Goal: Information Seeking & Learning: Check status

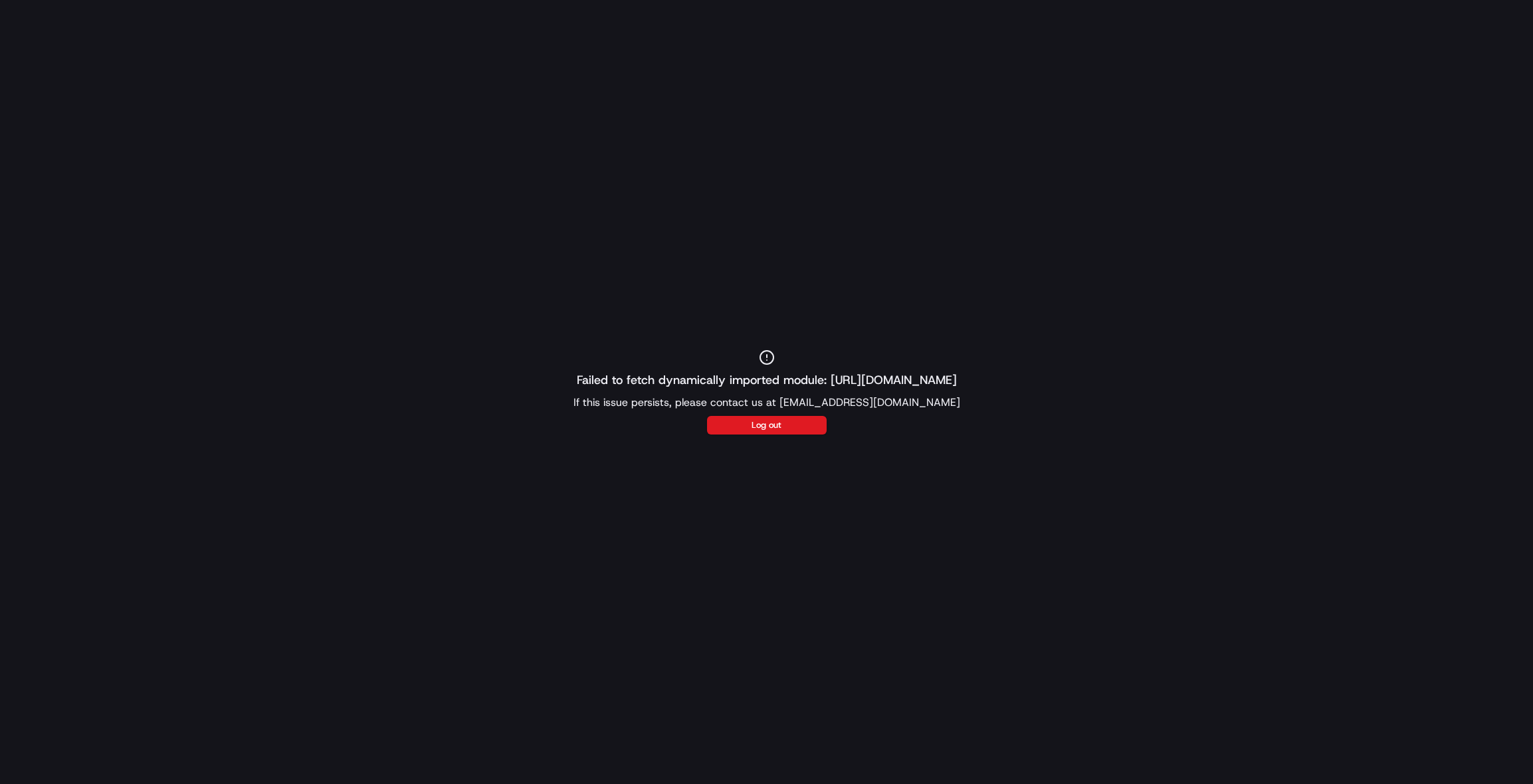
click at [931, 137] on div "Failed to fetch dynamically imported module: https://portal.sandbox.usenash.com…" at bounding box center [766, 392] width 1533 height 784
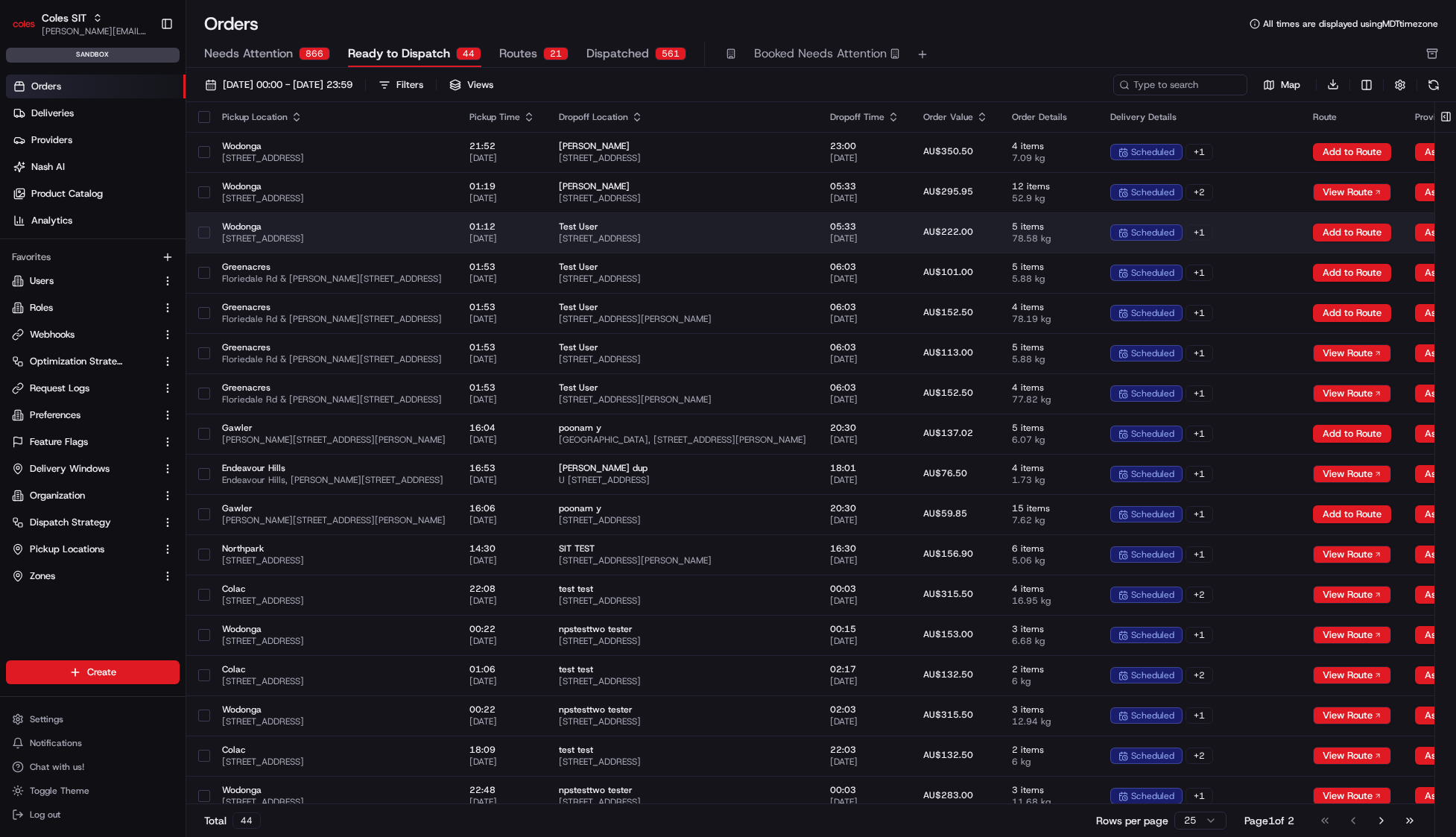
scroll to position [0, 276]
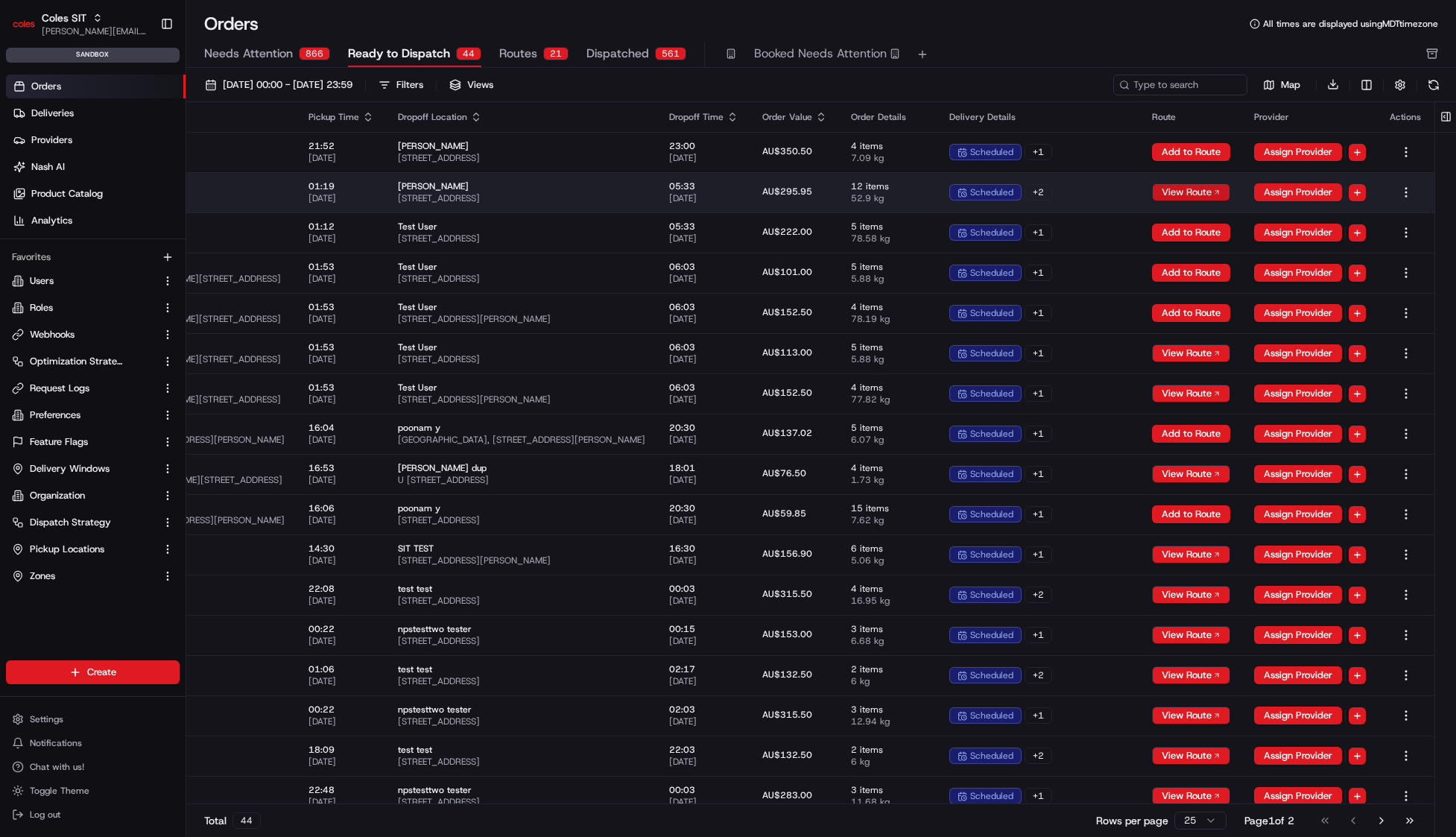
click at [1215, 190] on button "View Route" at bounding box center [1191, 193] width 78 height 18
click at [1172, 193] on button "View Route" at bounding box center [1191, 193] width 78 height 18
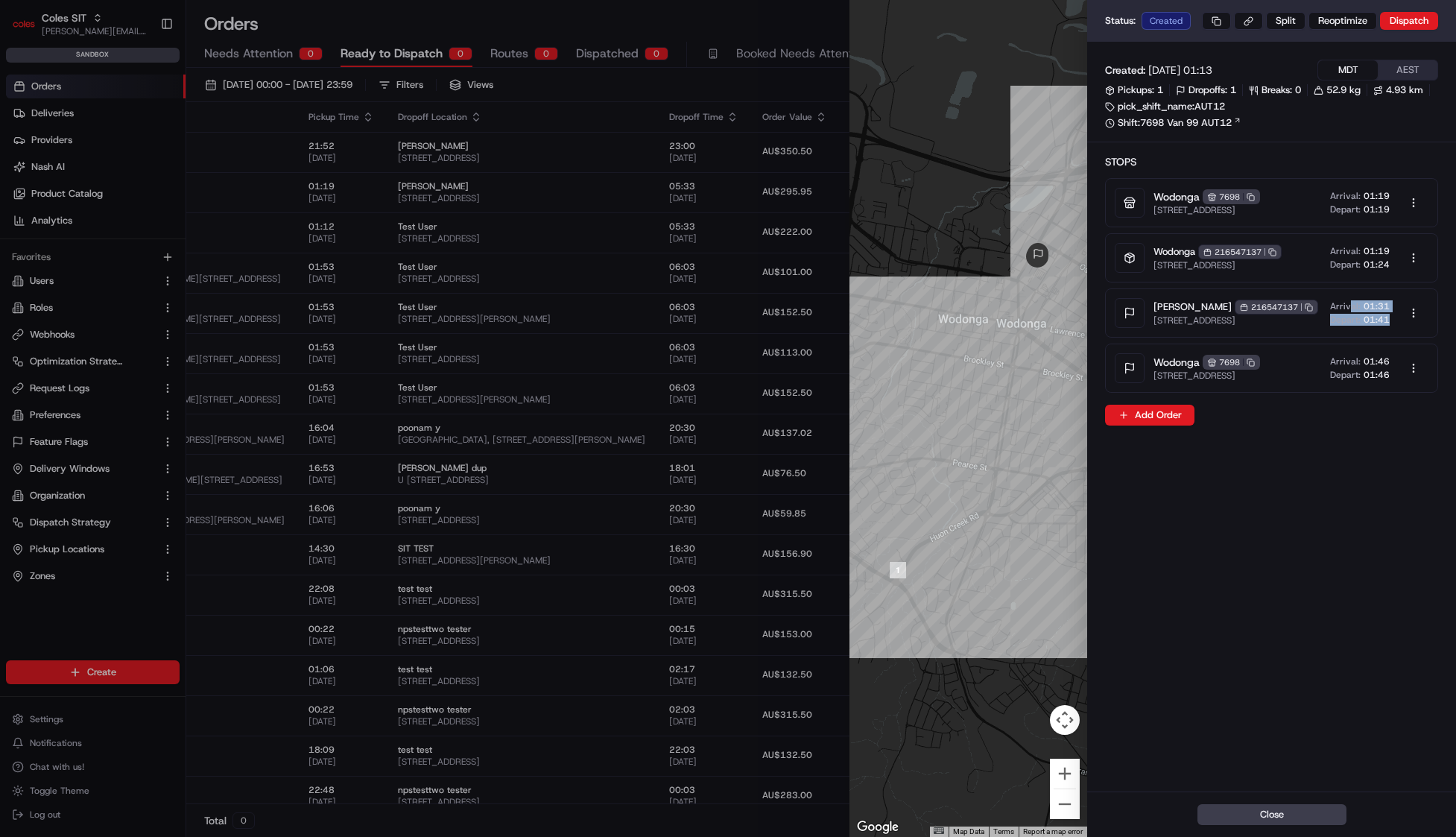
drag, startPoint x: 1353, startPoint y: 330, endPoint x: 1390, endPoint y: 345, distance: 39.9
click at [1390, 328] on div "Arrival: 01:31 Depart: 01:41" at bounding box center [1380, 313] width 98 height 30
drag, startPoint x: 1395, startPoint y: 345, endPoint x: 1364, endPoint y: 331, distance: 34.0
click at [1364, 328] on div "Arrival: 01:31 Depart: 01:41" at bounding box center [1380, 313] width 98 height 30
click at [379, 225] on div at bounding box center [728, 418] width 1456 height 837
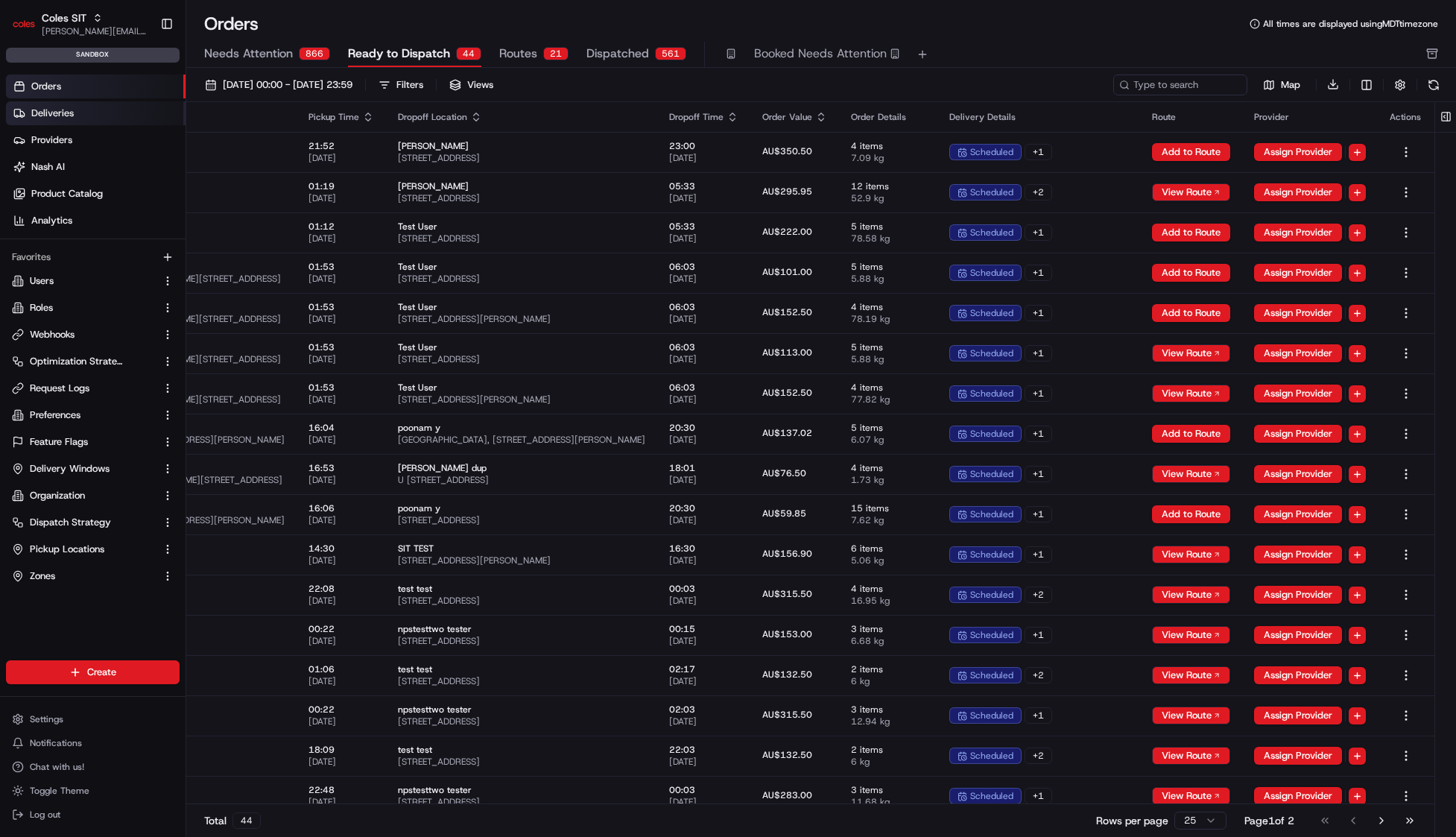
click at [113, 105] on link "Deliveries" at bounding box center [96, 113] width 179 height 24
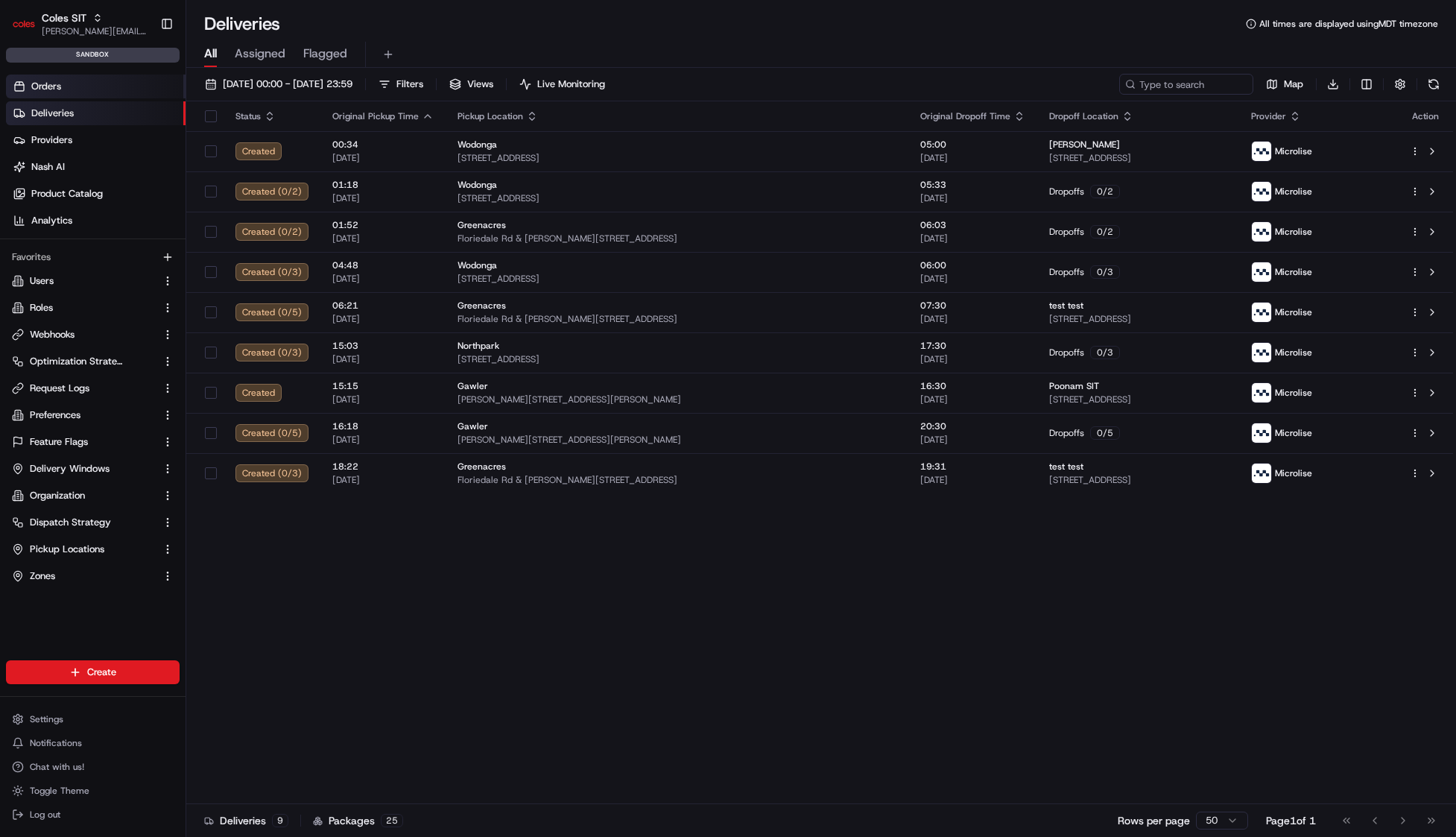
click at [99, 79] on link "Orders" at bounding box center [96, 86] width 179 height 24
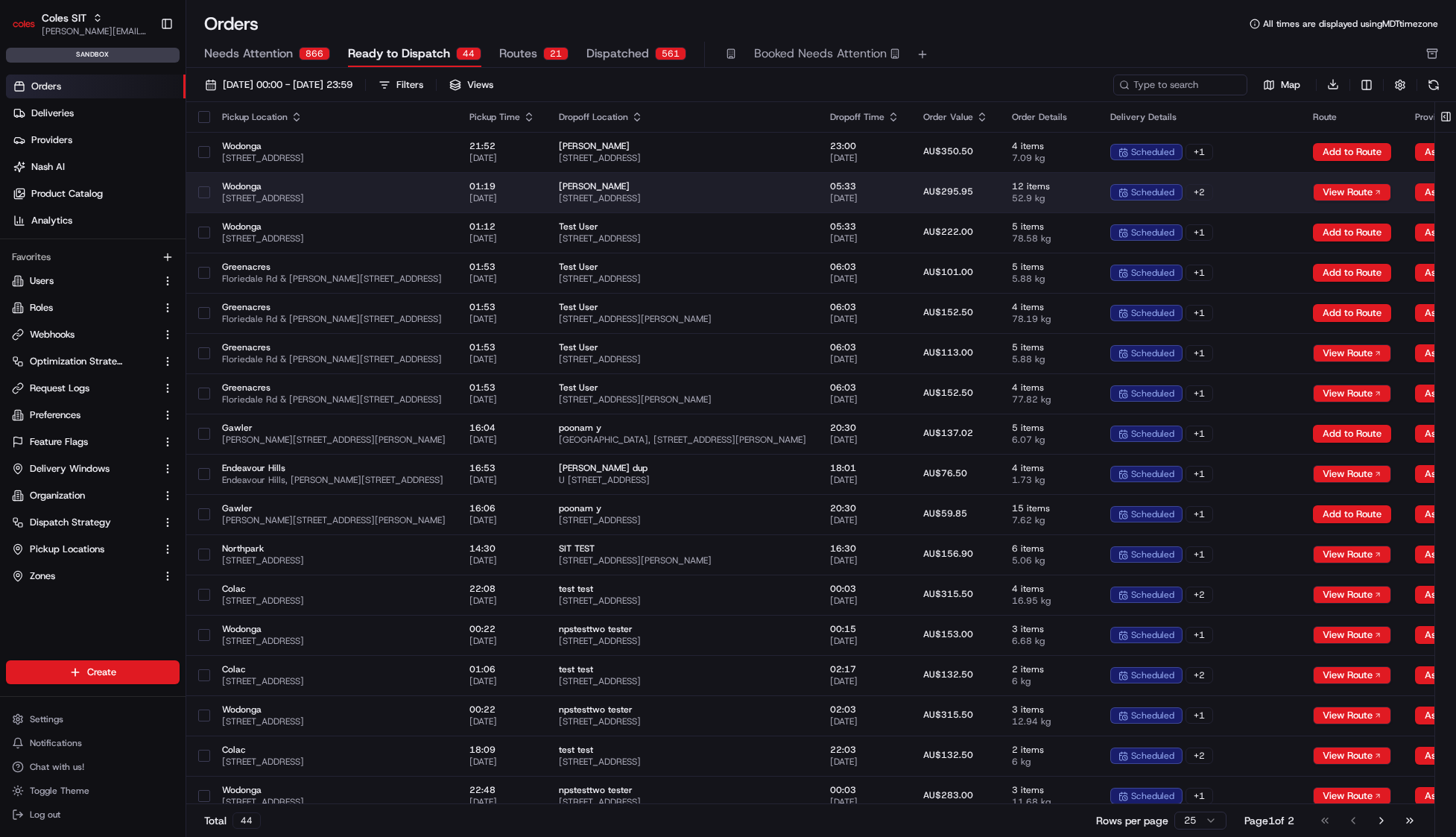
click at [1263, 180] on tr "Wodonga 1-13 South St, Wodonga VIC 3690, Australia 01:19 13/08/2025 vinod ulm 5…" at bounding box center [890, 192] width 1409 height 40
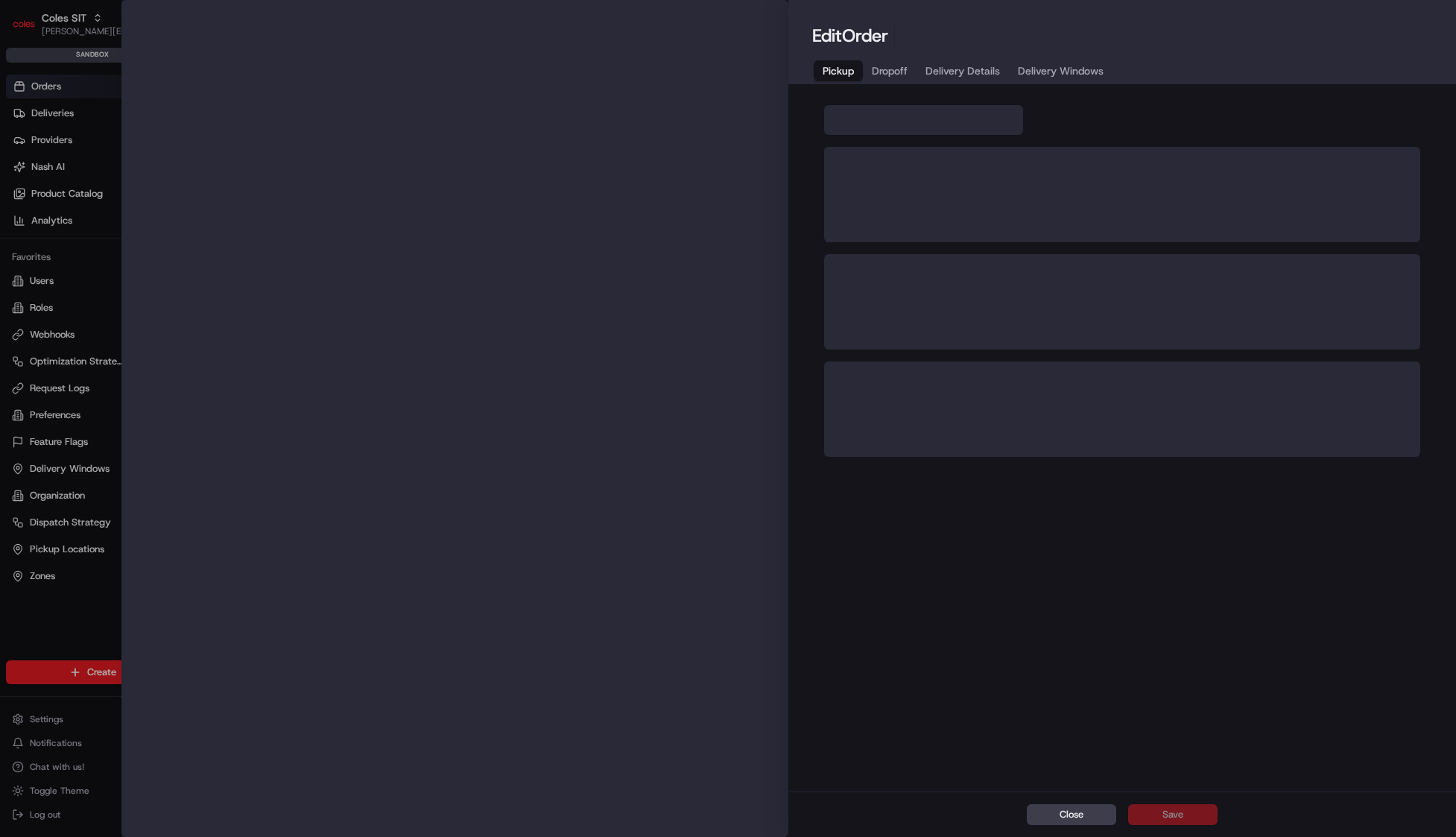
scroll to position [0, 155]
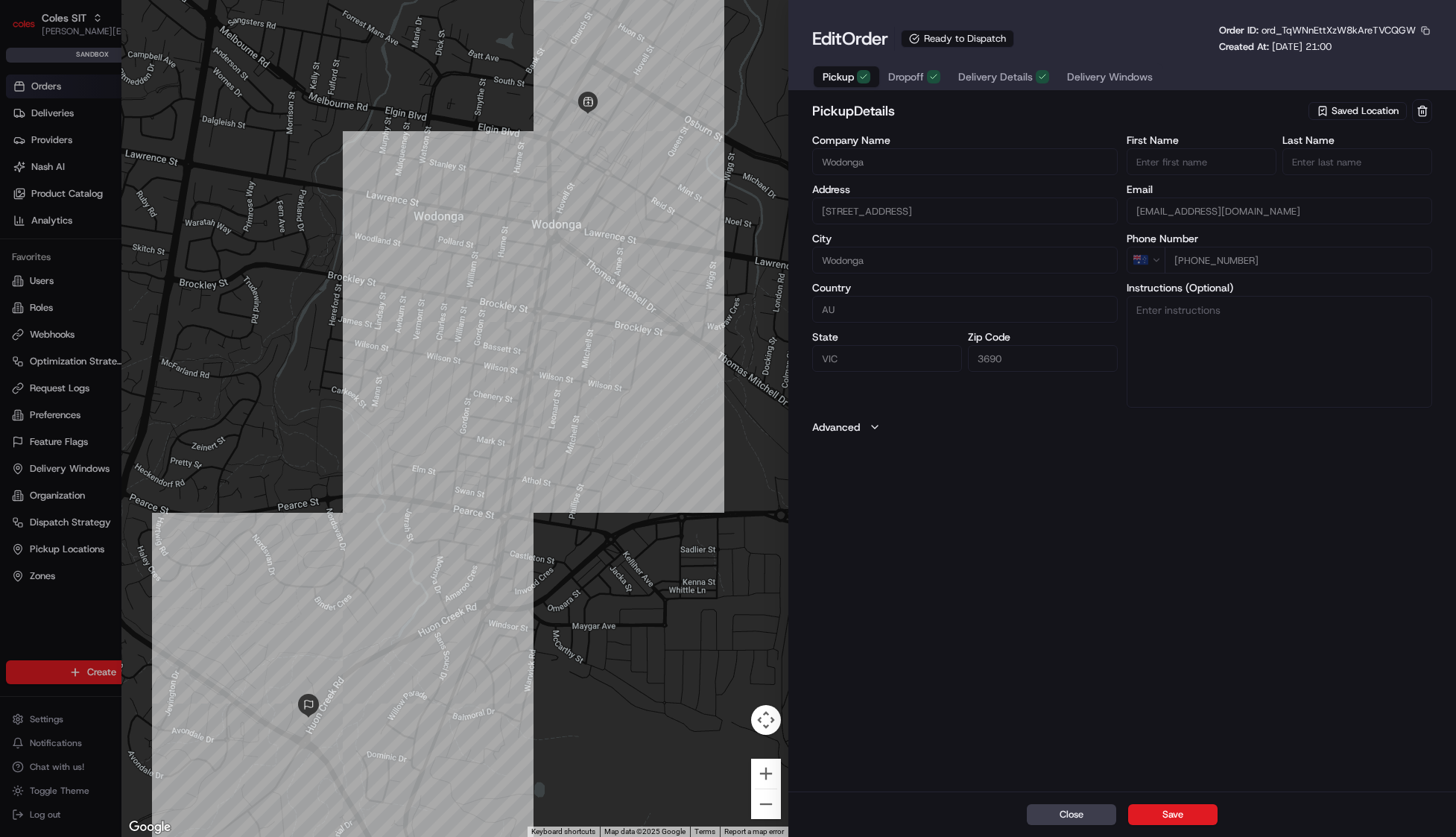
click at [76, 325] on div at bounding box center [728, 418] width 1456 height 837
type input "+1"
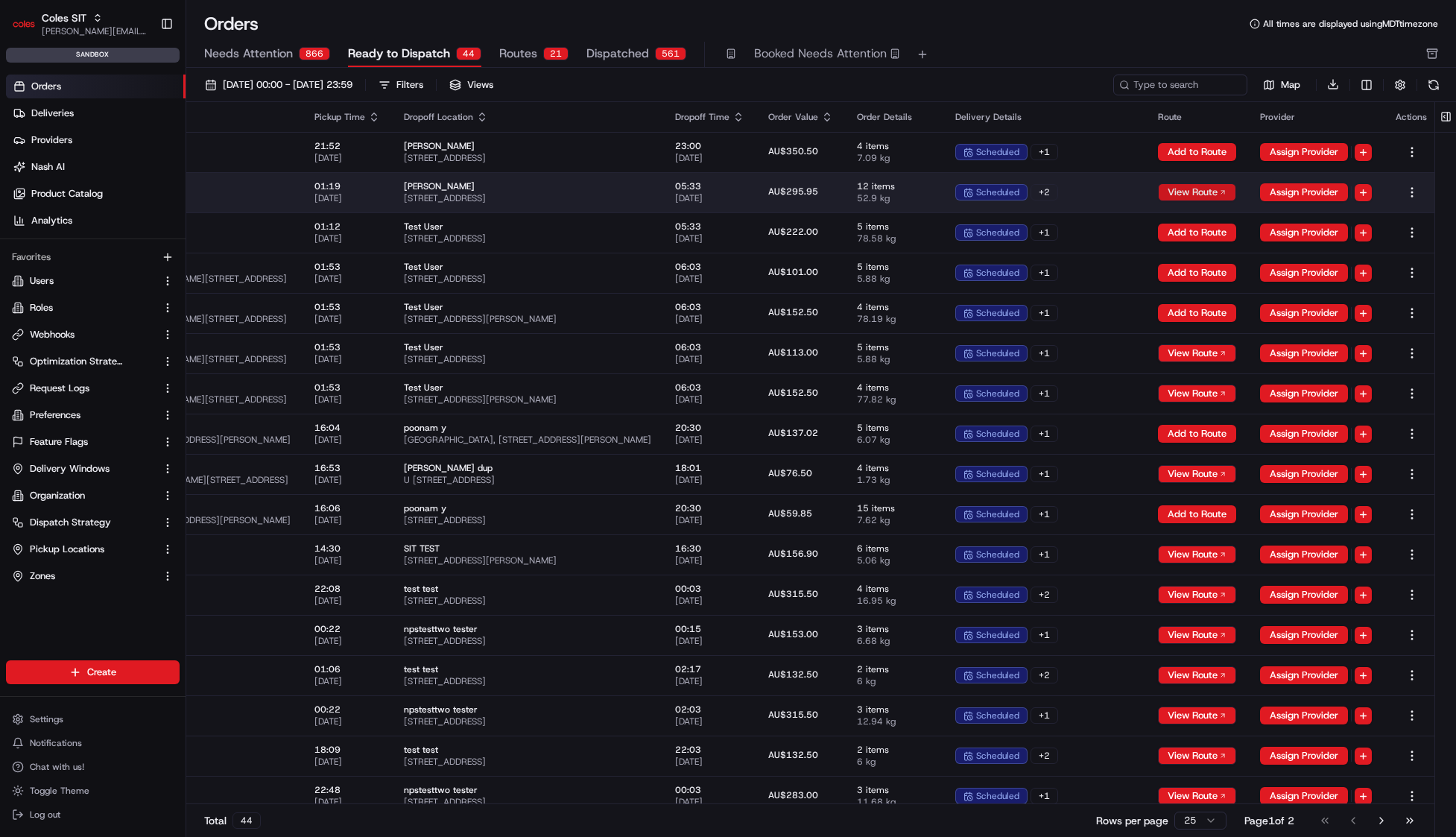
click at [1237, 189] on button "View Route" at bounding box center [1197, 193] width 78 height 18
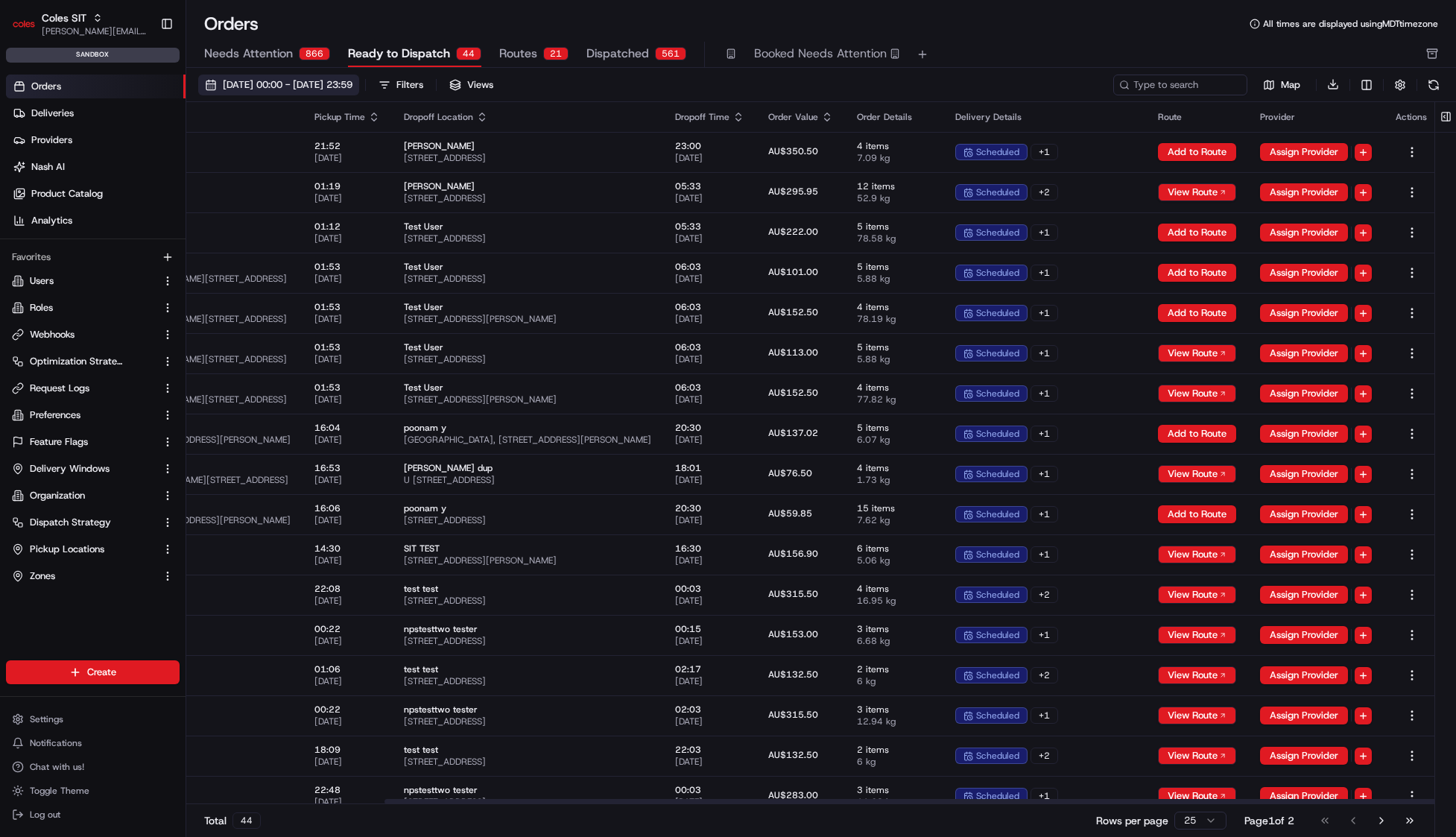
scroll to position [0, 276]
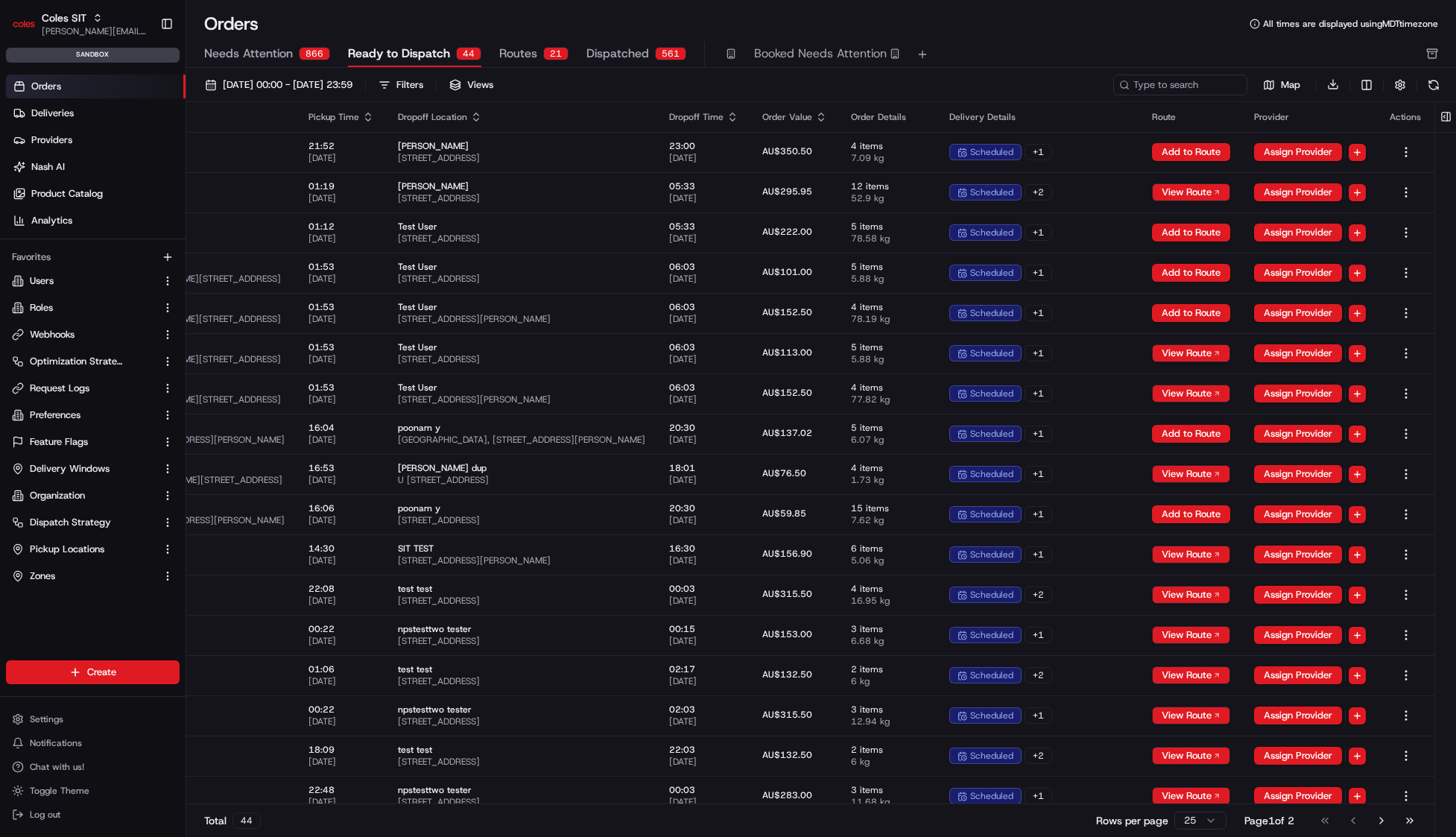
click at [655, 57] on div "561" at bounding box center [671, 54] width 32 height 13
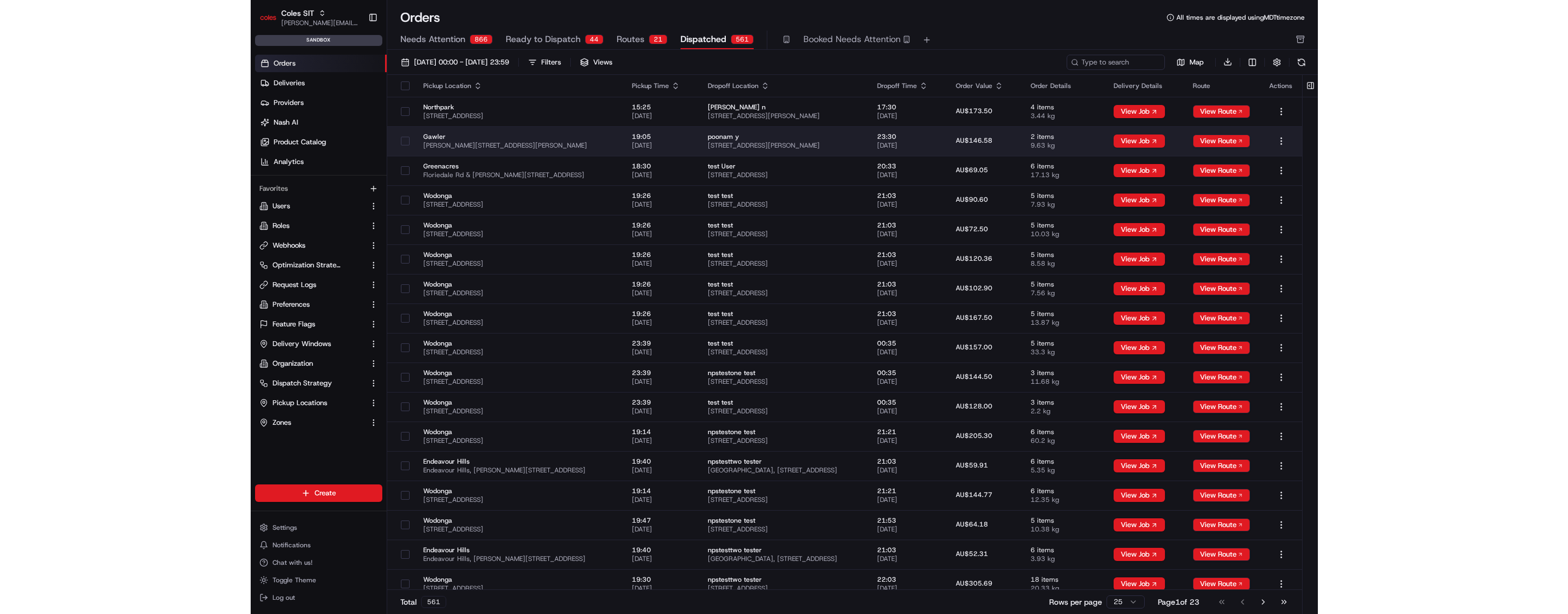
scroll to position [0, 68]
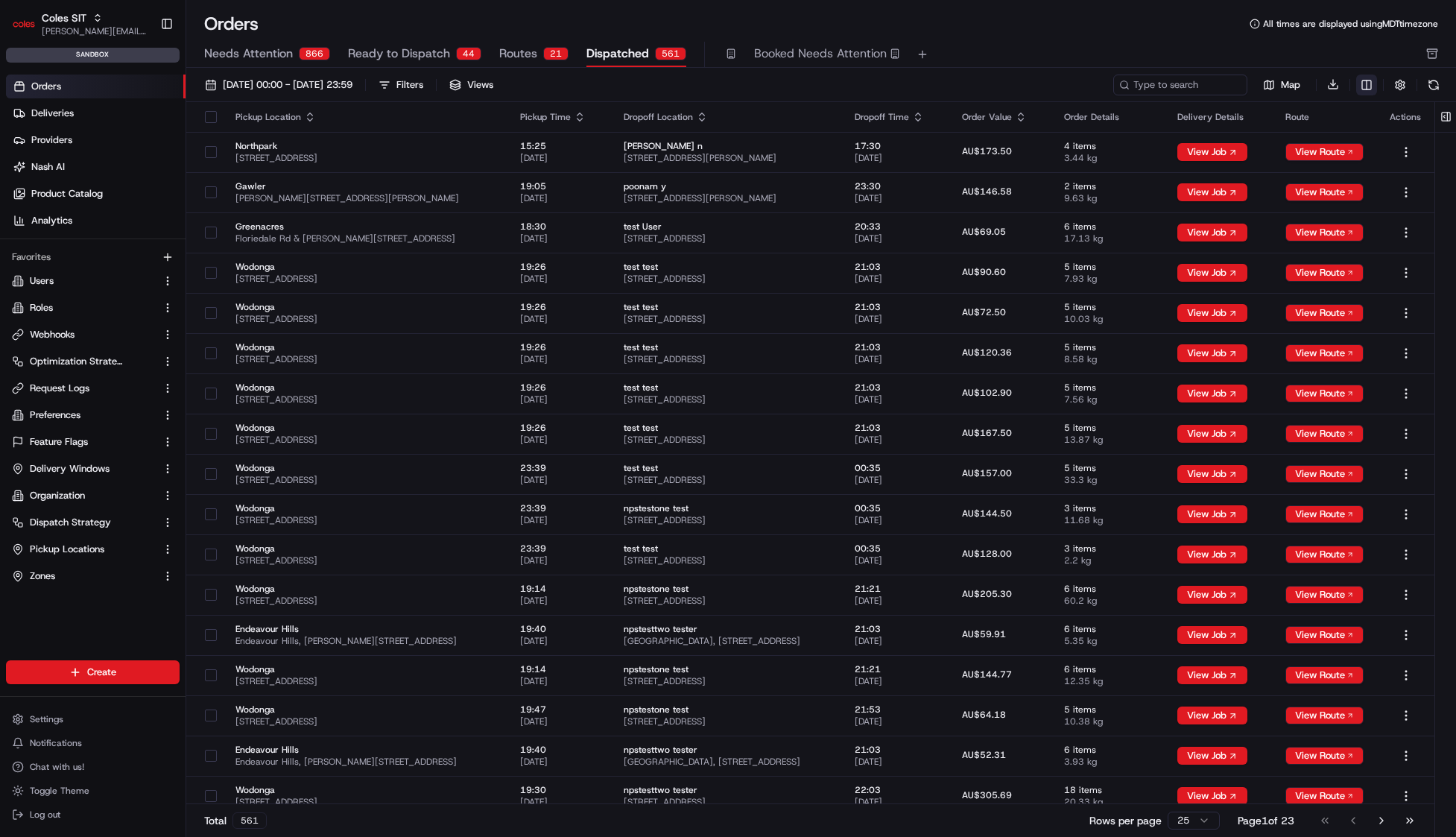
click at [1360, 87] on html "Coles SIT john@usenash.com Toggle Sidebar sandbox Orders Deliveries Providers N…" at bounding box center [728, 418] width 1456 height 837
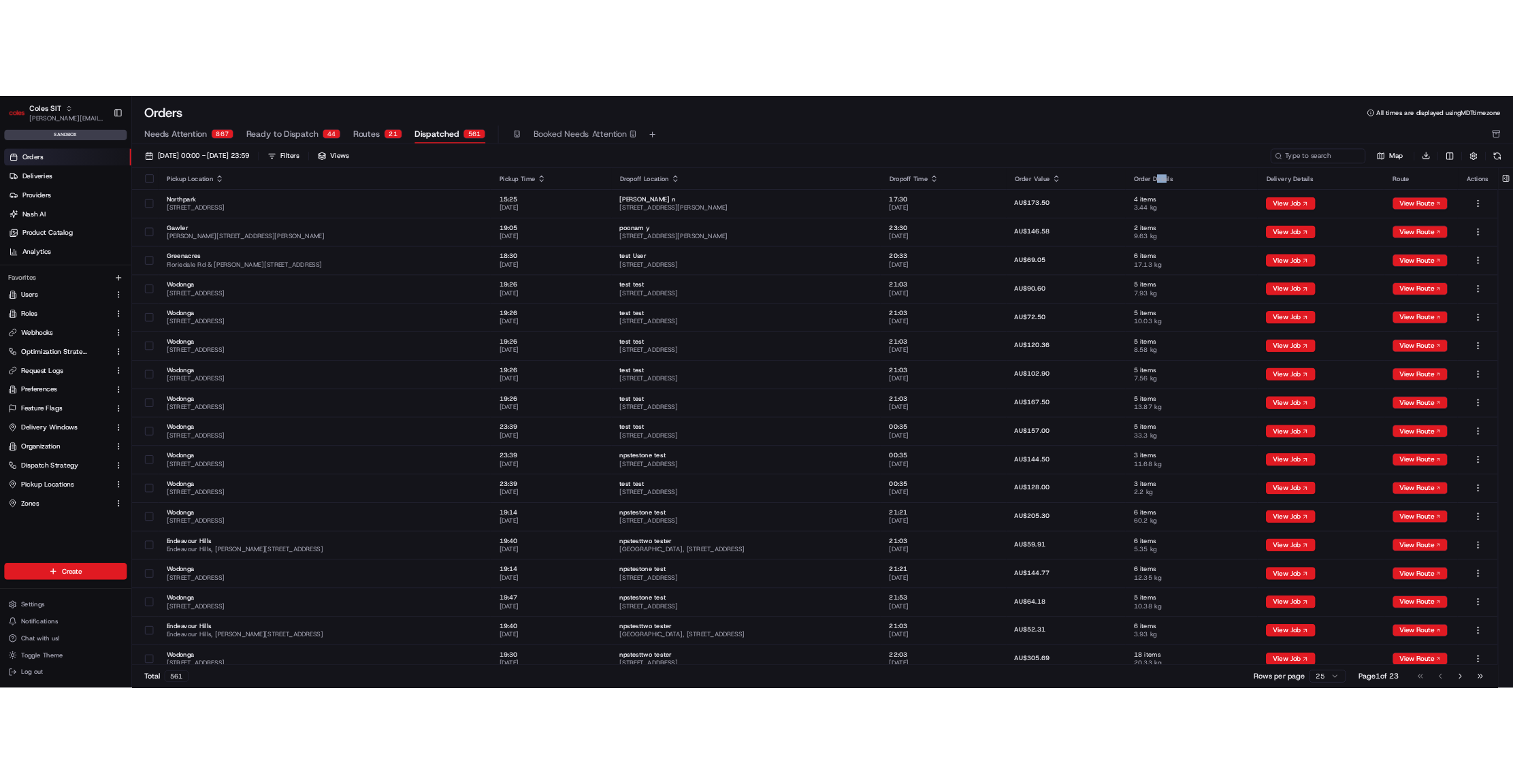
scroll to position [0, 0]
